Goal: Find specific page/section: Find specific page/section

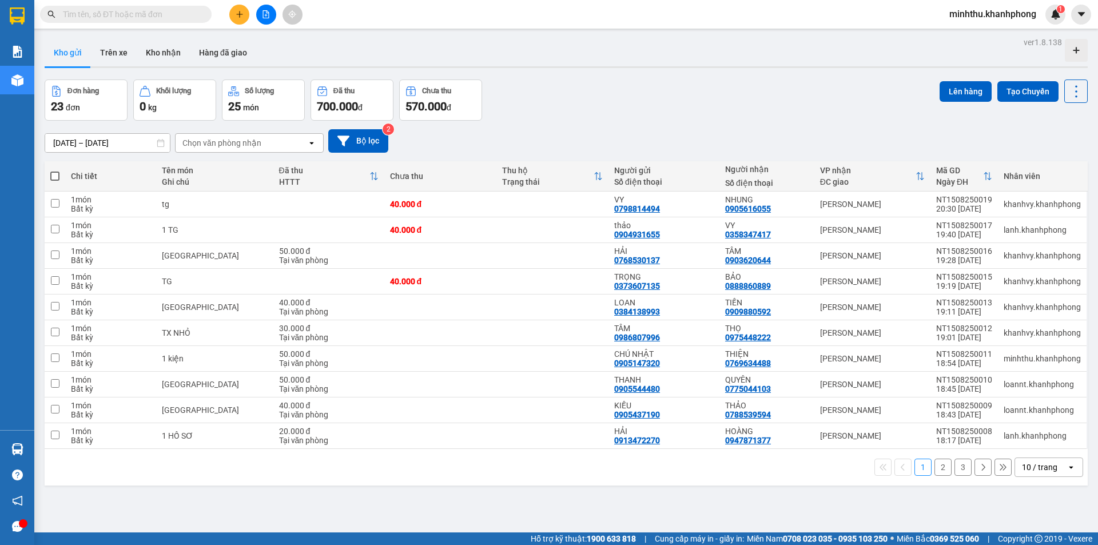
click at [241, 14] on icon "plus" at bounding box center [240, 14] width 8 height 8
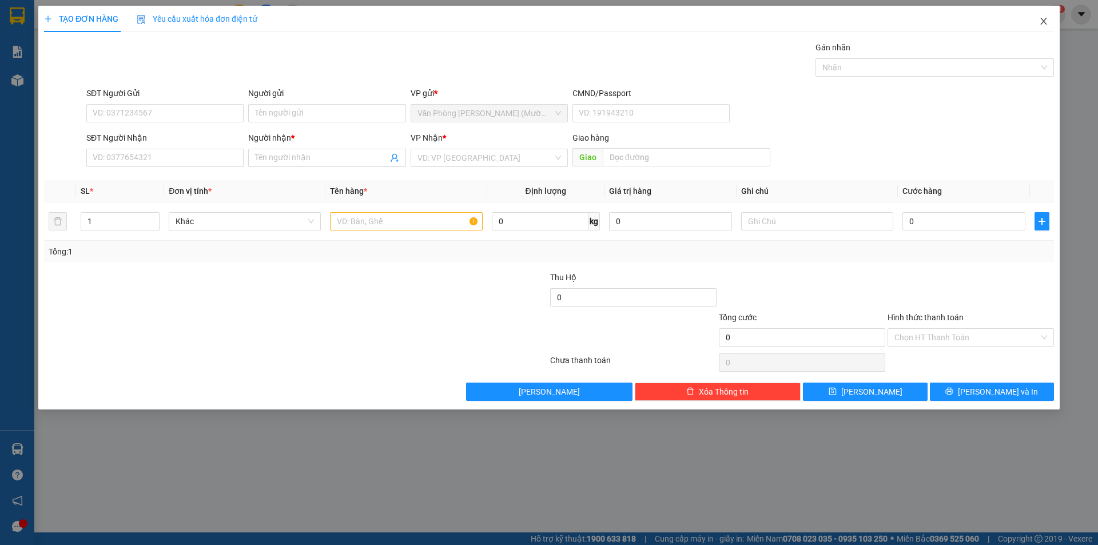
click at [1043, 21] on icon "close" at bounding box center [1044, 21] width 6 height 7
